Goal: Check status: Check status

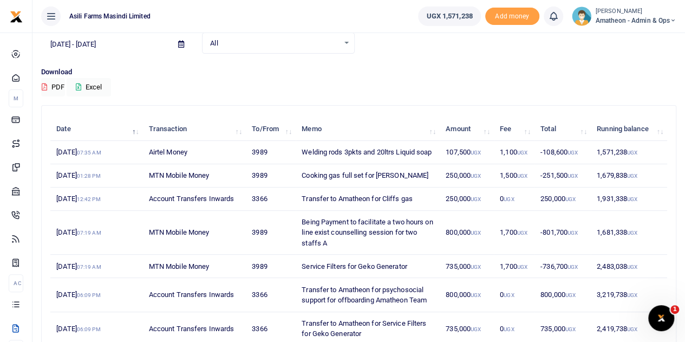
scroll to position [108, 0]
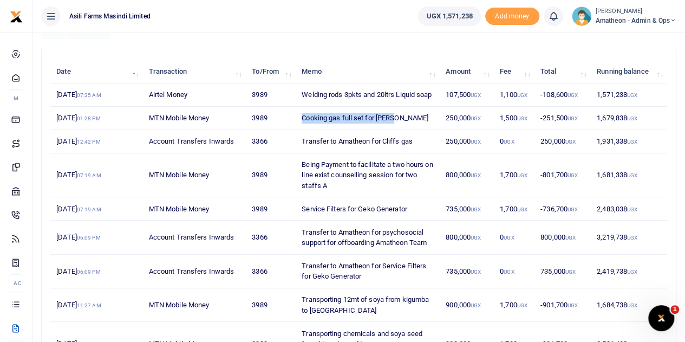
drag, startPoint x: 391, startPoint y: 126, endPoint x: 299, endPoint y: 134, distance: 91.9
click at [299, 130] on td "Cooking gas full set for [PERSON_NAME]" at bounding box center [368, 118] width 144 height 23
copy td "Cooking gas full set for [PERSON_NAME]"
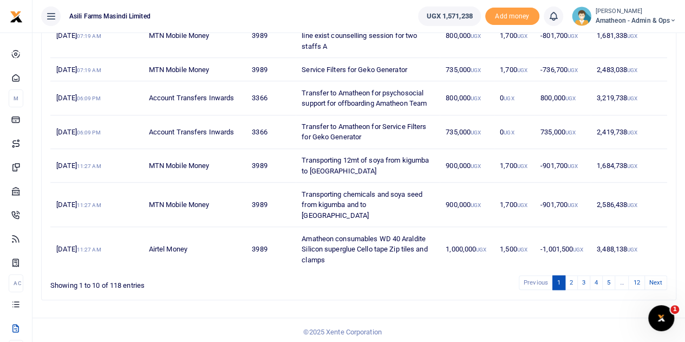
scroll to position [248, 0]
